Goal: Information Seeking & Learning: Learn about a topic

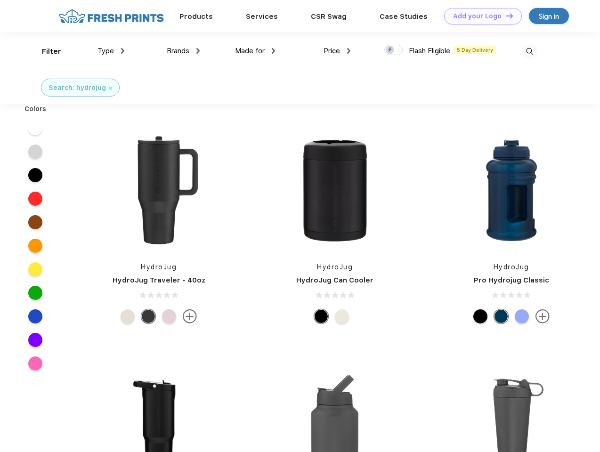
click at [480, 16] on link "Add your Logo Design Tool" at bounding box center [483, 16] width 78 height 16
click at [0, 0] on div "Design Tool" at bounding box center [0, 0] width 0 height 0
click at [506, 16] on link "Add your Logo Design Tool" at bounding box center [483, 16] width 78 height 16
click at [45, 51] on div "Filter" at bounding box center [51, 51] width 19 height 11
click at [111, 51] on span "Type" at bounding box center [106, 51] width 16 height 8
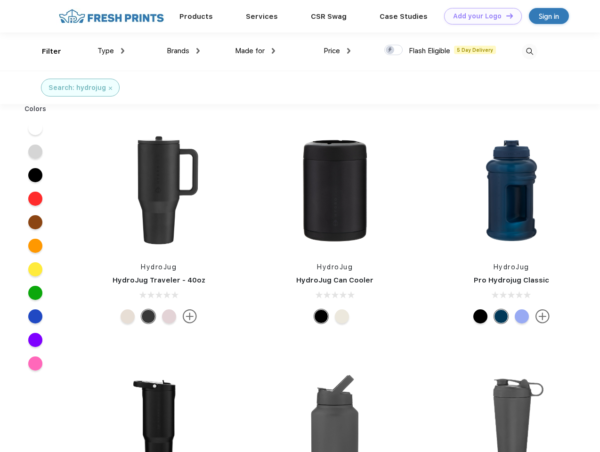
click at [183, 51] on span "Brands" at bounding box center [178, 51] width 23 height 8
click at [255, 51] on span "Made for" at bounding box center [250, 51] width 30 height 8
click at [337, 51] on span "Price" at bounding box center [332, 51] width 16 height 8
click at [394, 50] on div at bounding box center [393, 50] width 18 height 10
click at [391, 50] on input "checkbox" at bounding box center [387, 47] width 6 height 6
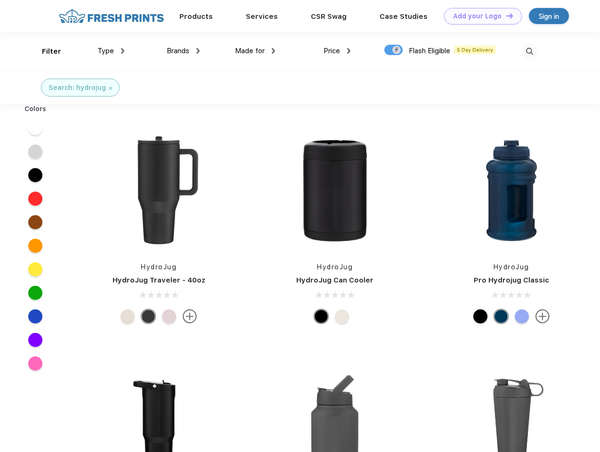
click at [530, 51] on img at bounding box center [530, 52] width 16 height 16
